Goal: Find specific page/section: Find specific page/section

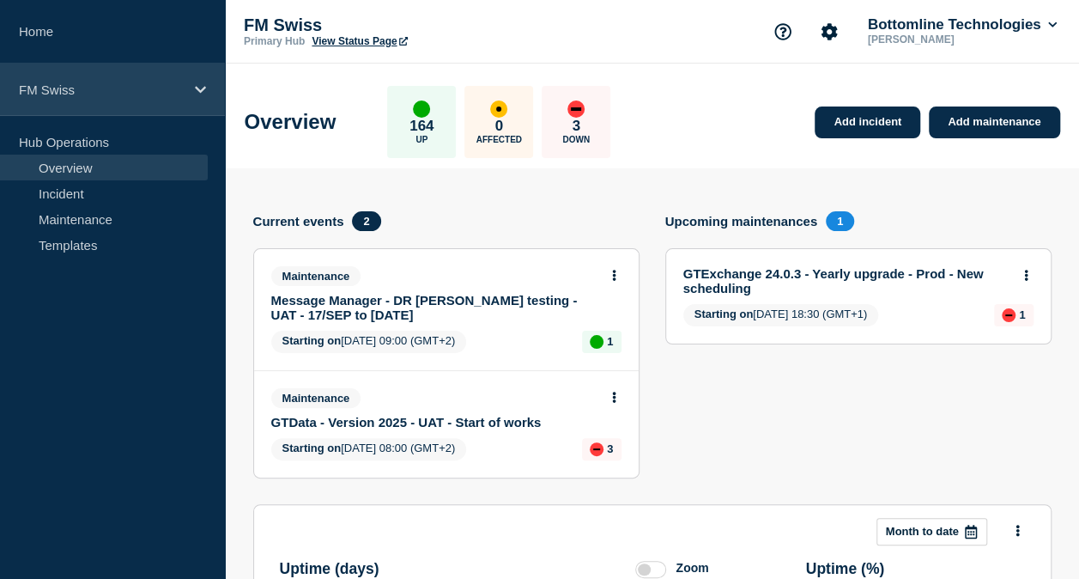
click at [79, 85] on p "FM Swiss" at bounding box center [101, 89] width 165 height 15
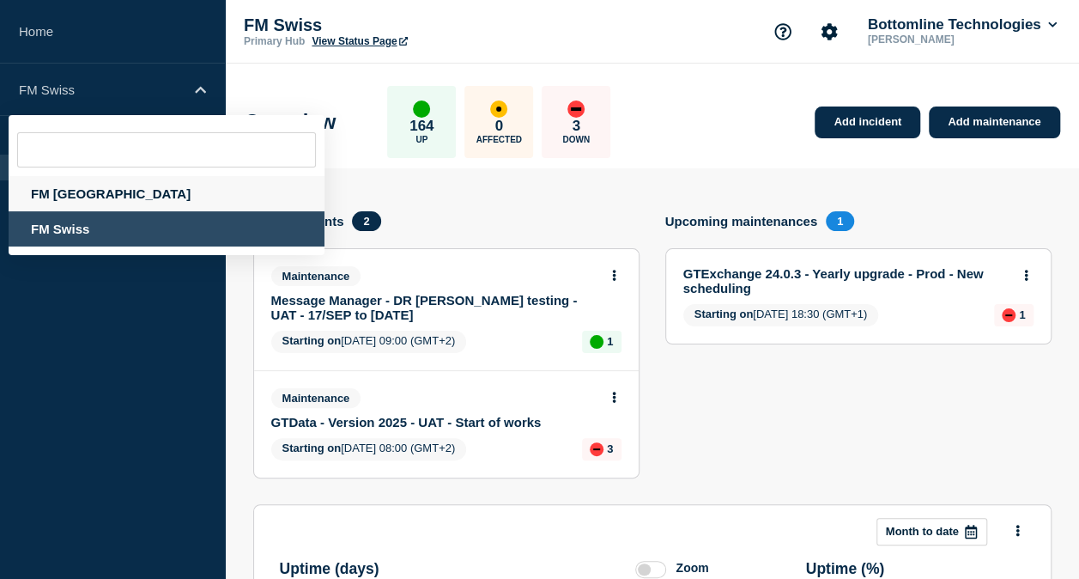
click at [76, 197] on div "FM [GEOGRAPHIC_DATA]" at bounding box center [167, 193] width 316 height 35
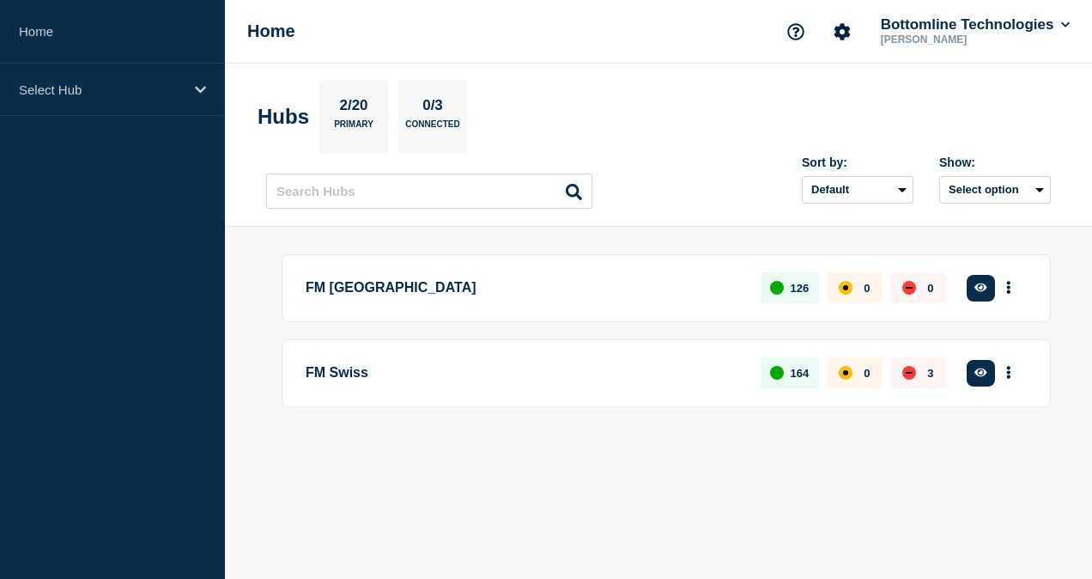
drag, startPoint x: 452, startPoint y: 354, endPoint x: 380, endPoint y: 482, distance: 147.3
click at [380, 482] on main "FM London 126 0 0 Create incident See overview FM Swiss 164 0 3 Create incident…" at bounding box center [658, 359] width 867 height 265
click at [788, 286] on div "126" at bounding box center [790, 287] width 58 height 31
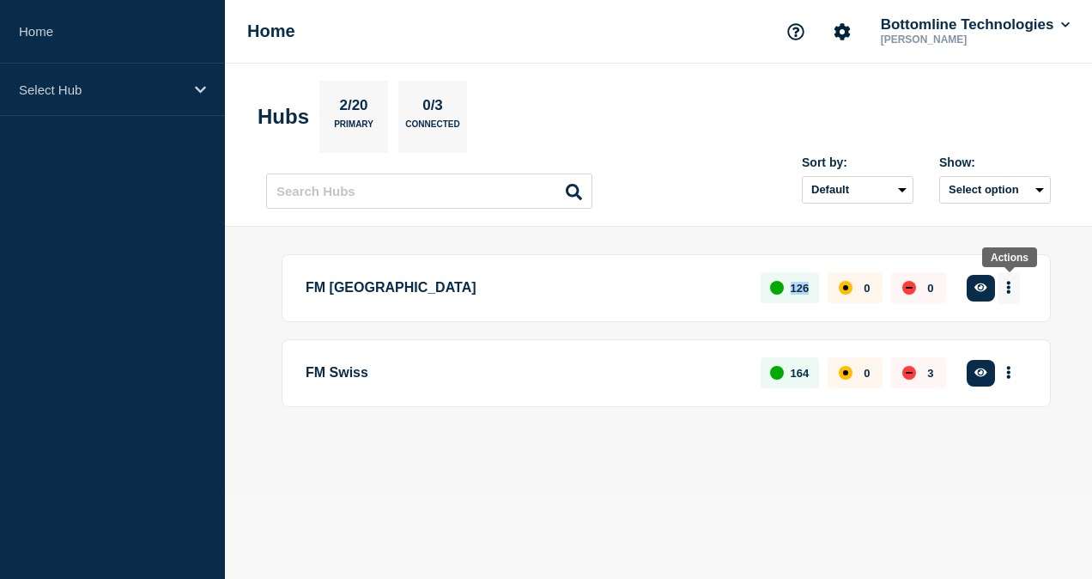
click at [1010, 283] on icon "More actions" at bounding box center [1008, 287] width 5 height 13
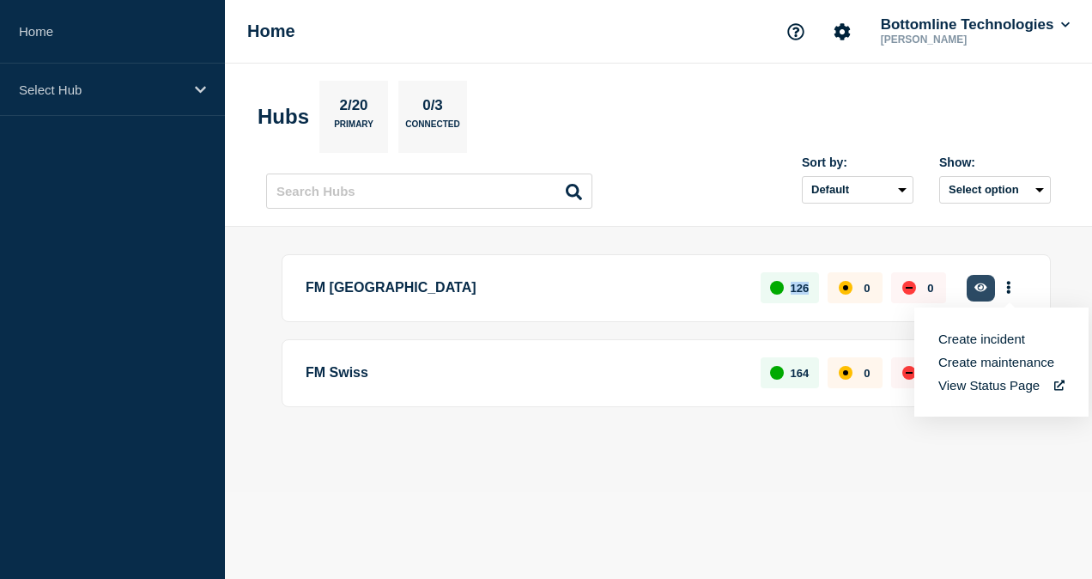
click at [983, 288] on icon "button" at bounding box center [981, 287] width 13 height 9
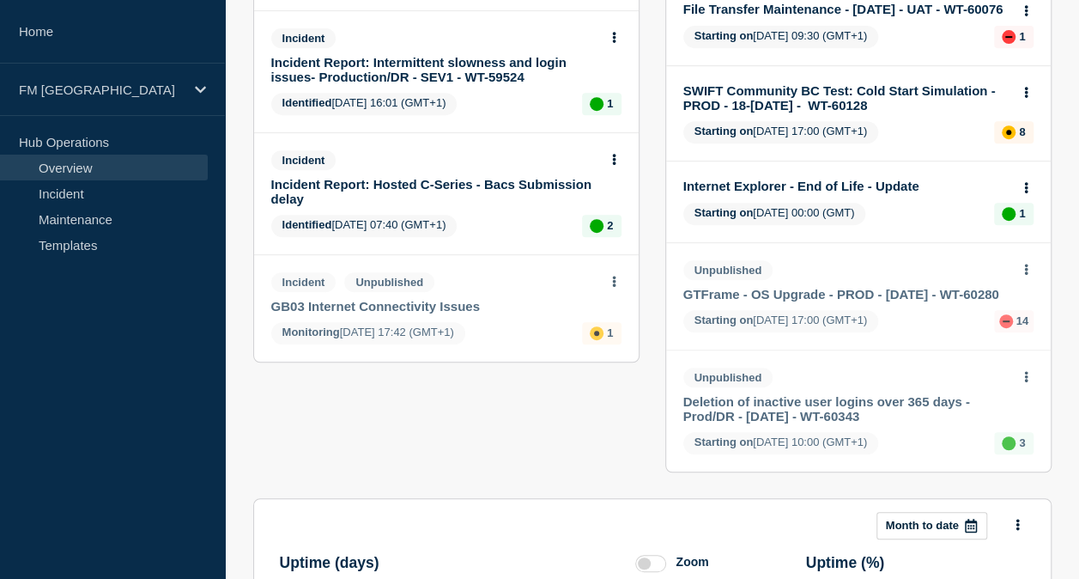
scroll to position [361, 0]
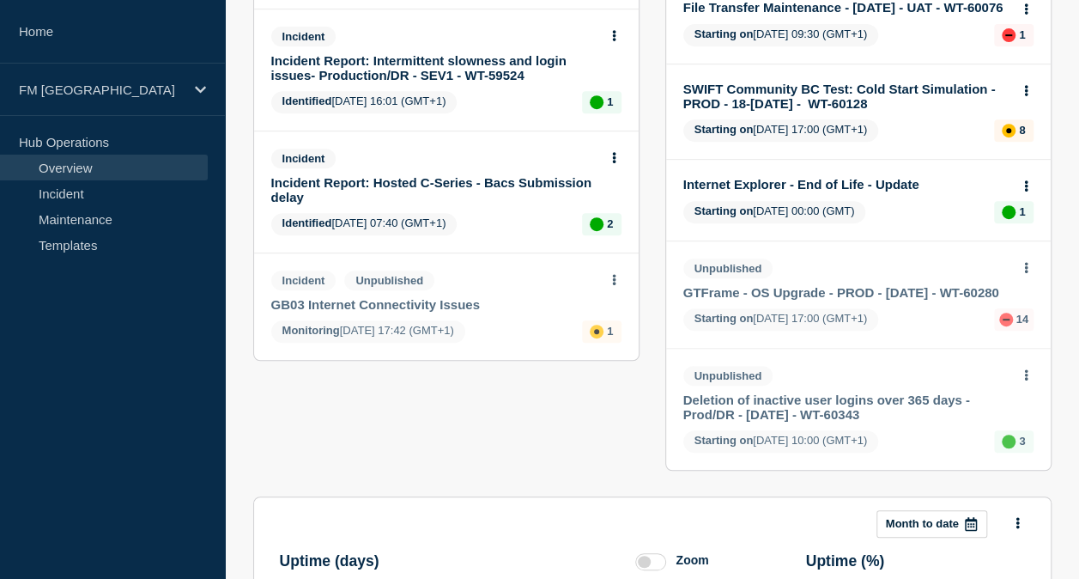
click at [1009, 448] on div "up" at bounding box center [1009, 441] width 14 height 14
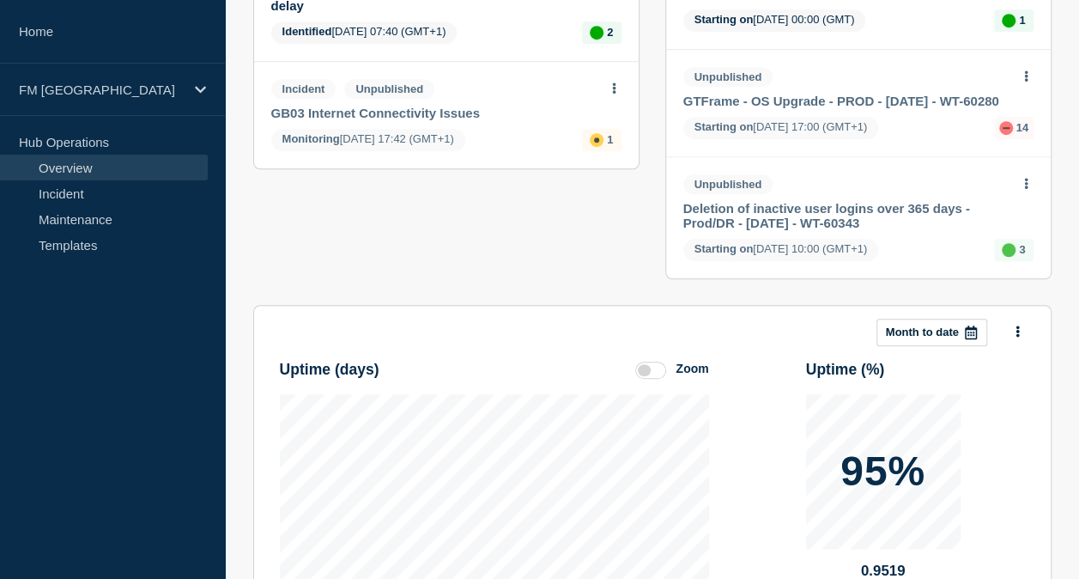
scroll to position [578, 0]
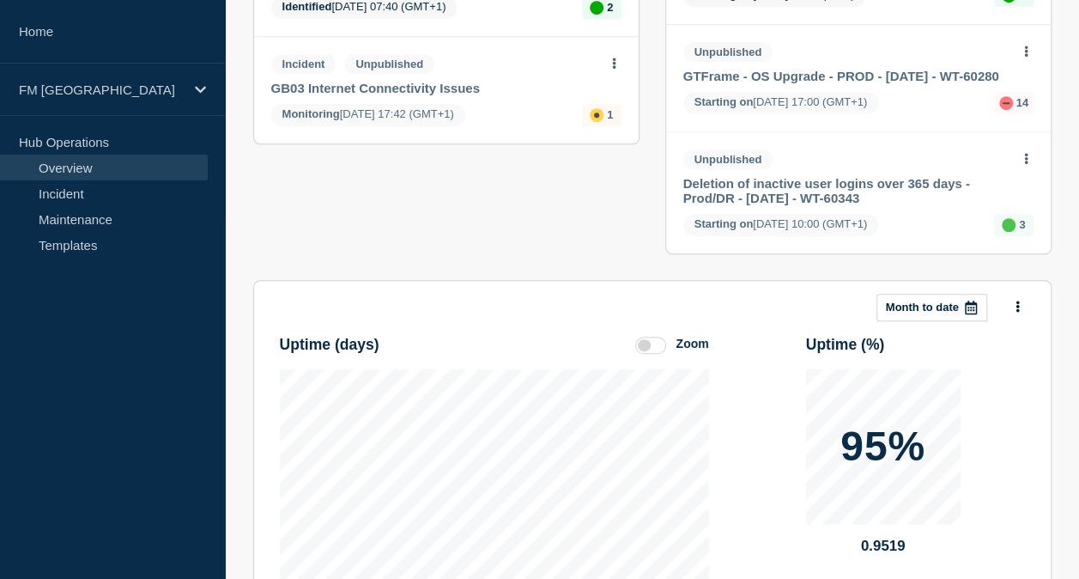
click at [1027, 164] on icon at bounding box center [1026, 158] width 4 height 11
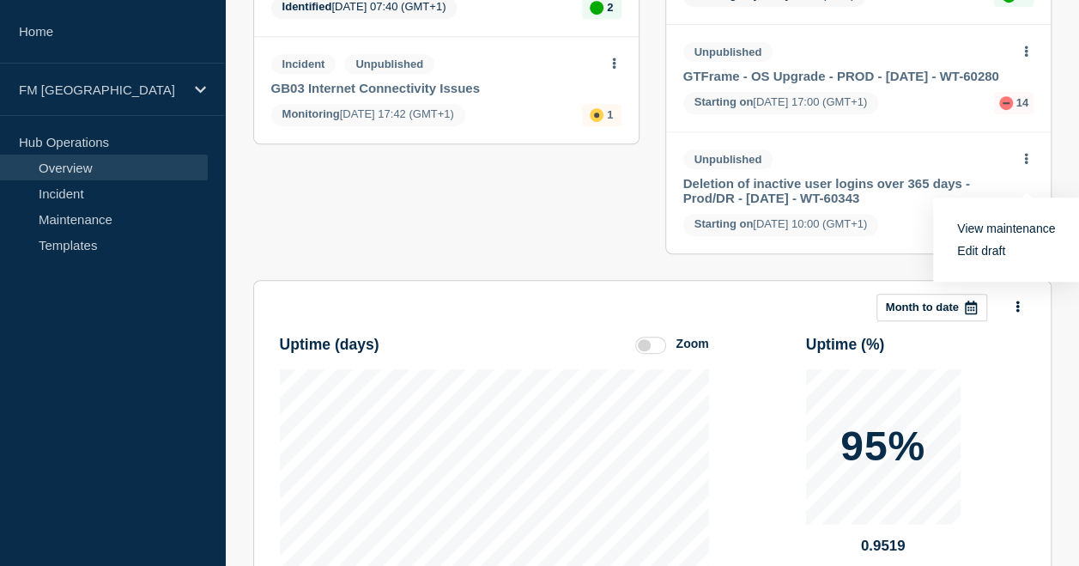
click at [1075, 146] on section "Add incident Add maintenance Current events 4 Incident Incident Report - SWIFT …" at bounding box center [652, 100] width 854 height 1020
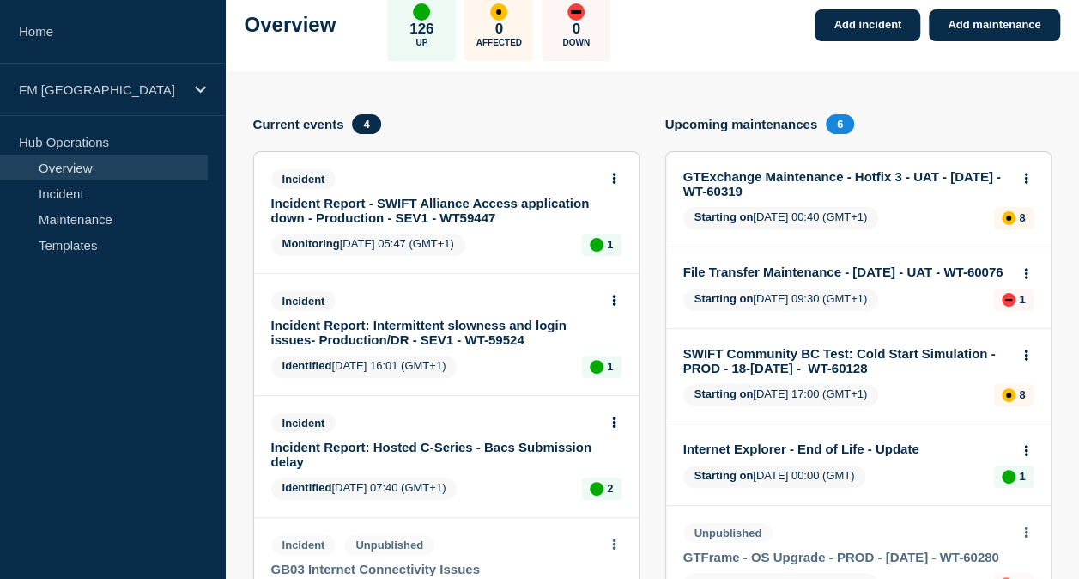
scroll to position [0, 0]
